Goal: Task Accomplishment & Management: Manage account settings

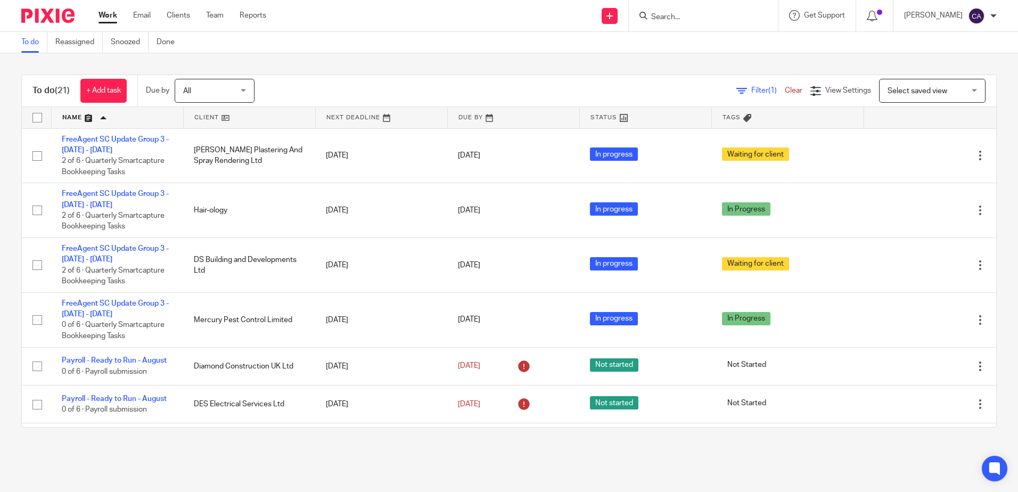
click at [307, 453] on main "To do Reassigned Snoozed Done To do (21) + Add task Due by All All Today Tomorr…" at bounding box center [509, 246] width 1018 height 492
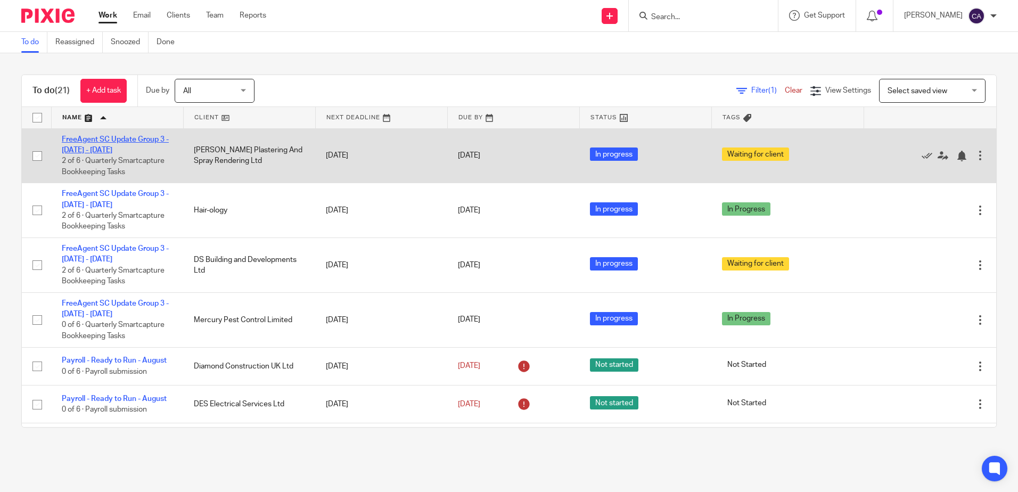
click at [96, 137] on link "FreeAgent SC Update Group 3 - [DATE] - [DATE]" at bounding box center [115, 145] width 107 height 18
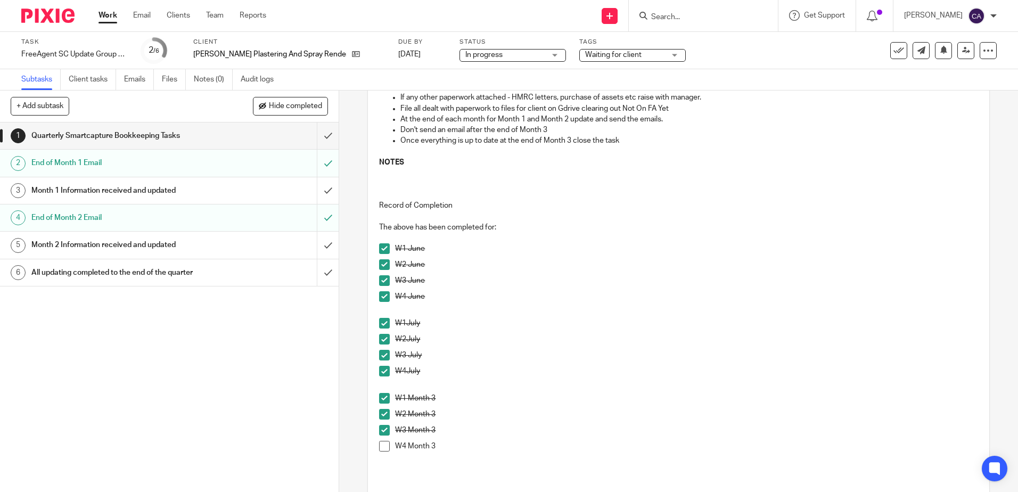
scroll to position [266, 0]
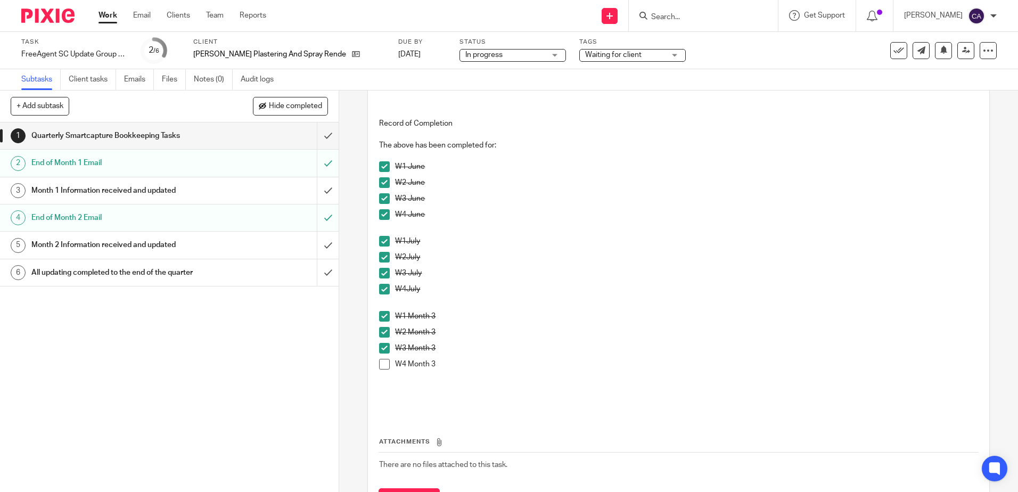
click at [384, 365] on span at bounding box center [384, 364] width 11 height 11
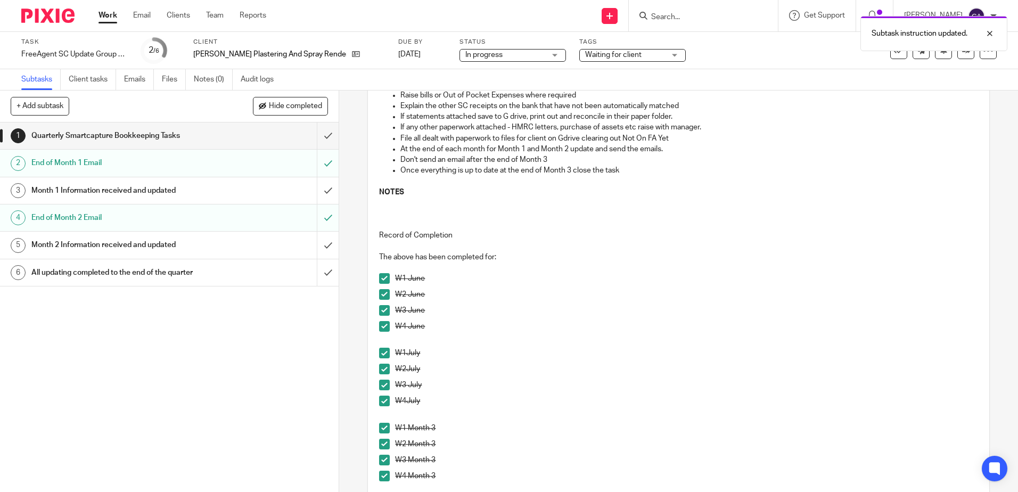
scroll to position [53, 0]
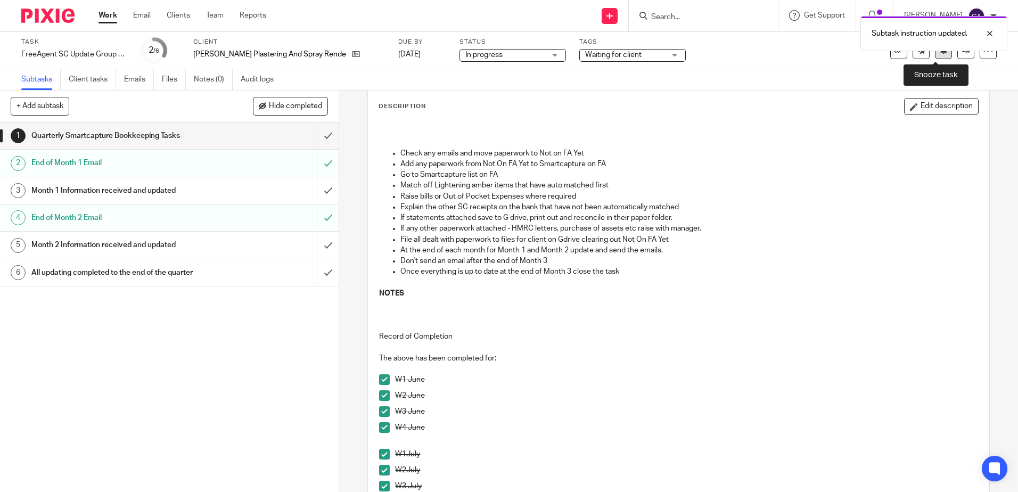
click at [935, 57] on button at bounding box center [943, 50] width 17 height 17
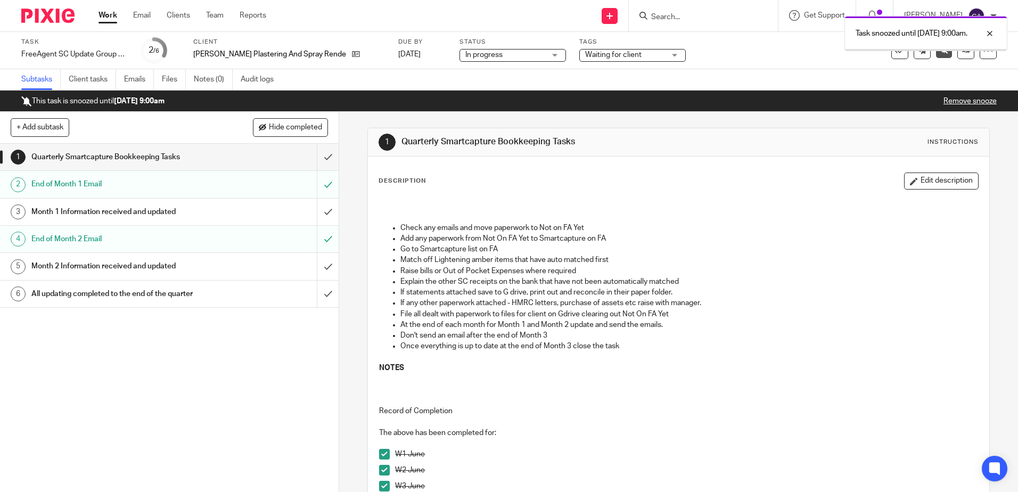
click at [105, 10] on link "Work" at bounding box center [107, 15] width 19 height 11
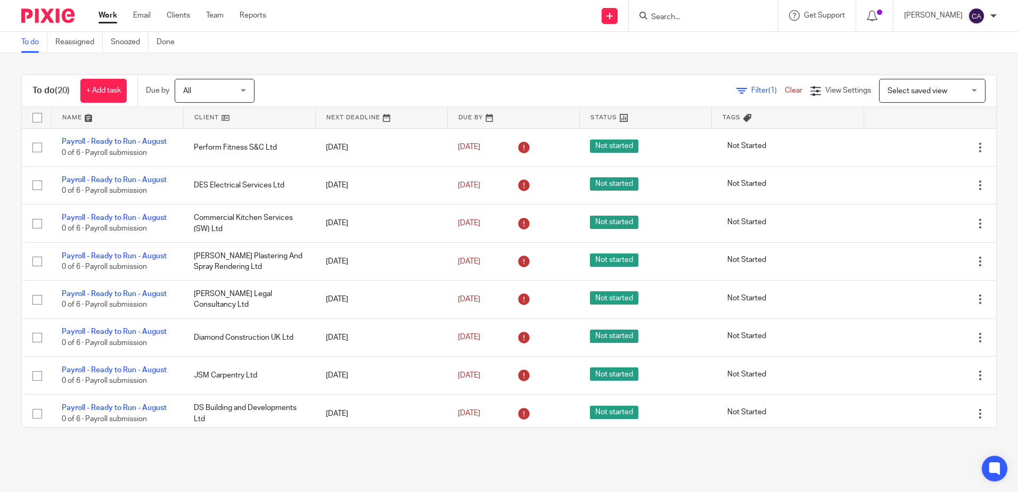
click at [79, 116] on link at bounding box center [117, 117] width 131 height 21
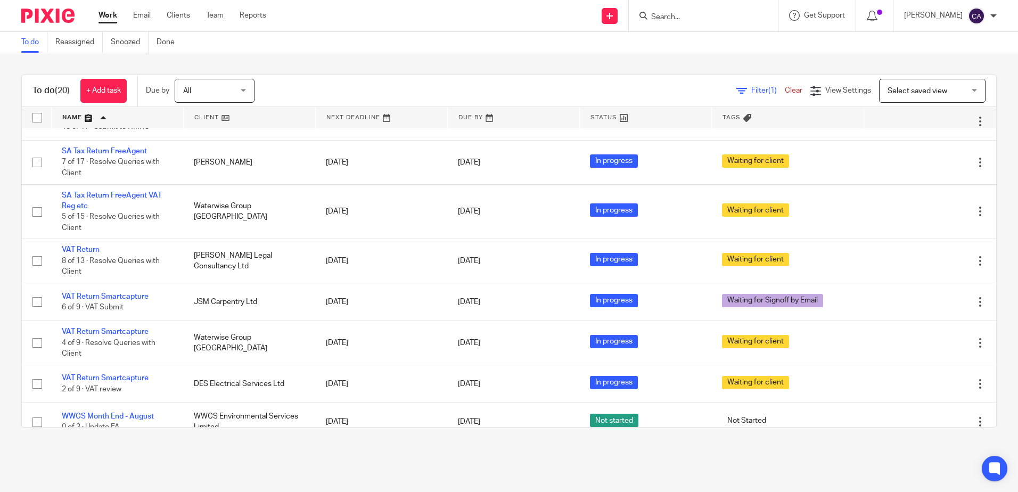
scroll to position [546, 0]
